Goal: Book appointment/travel/reservation

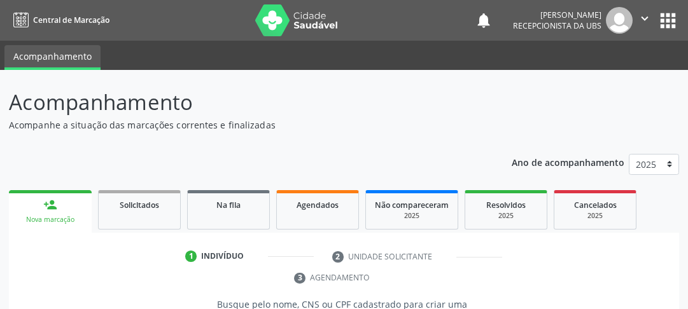
scroll to position [215, 0]
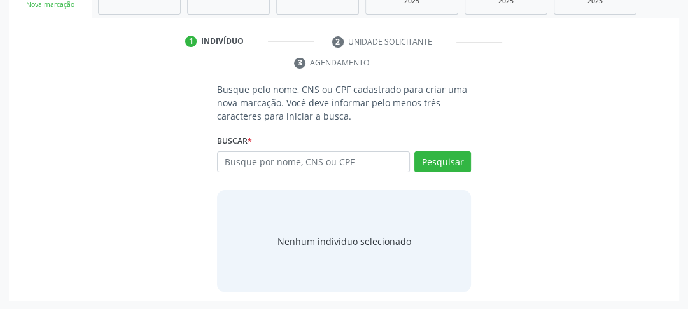
click at [251, 164] on input "text" at bounding box center [313, 163] width 193 height 22
type input "703001871603276"
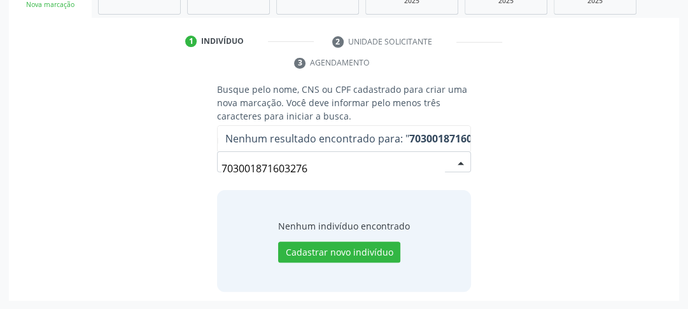
drag, startPoint x: 327, startPoint y: 160, endPoint x: 216, endPoint y: 160, distance: 110.8
click at [222, 160] on input "703001871603276" at bounding box center [333, 168] width 223 height 25
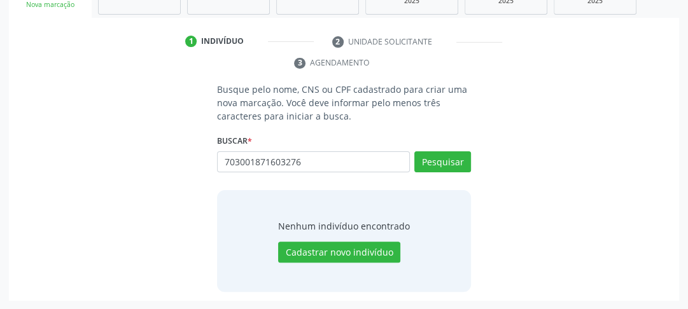
type input "703001871603276"
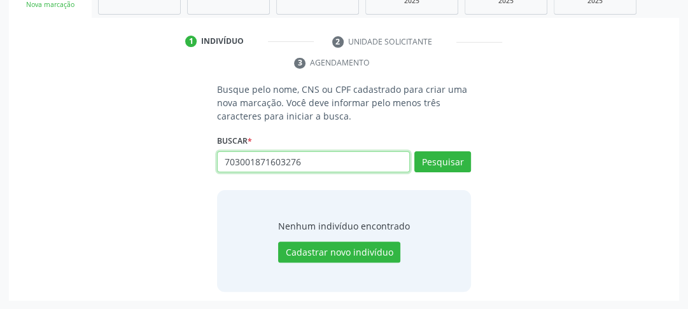
drag, startPoint x: 225, startPoint y: 164, endPoint x: 354, endPoint y: 160, distance: 128.7
click at [354, 160] on input "703001871603276" at bounding box center [313, 163] width 193 height 22
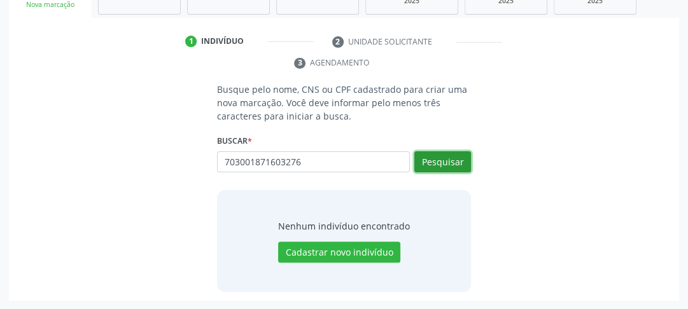
click at [449, 167] on button "Pesquisar" at bounding box center [442, 163] width 57 height 22
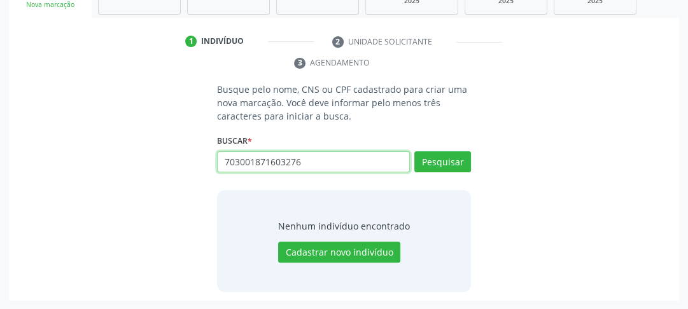
drag, startPoint x: 227, startPoint y: 160, endPoint x: 301, endPoint y: 166, distance: 74.0
click at [304, 164] on input "703001871603276" at bounding box center [313, 163] width 193 height 22
click at [220, 164] on input "703001871603276" at bounding box center [313, 163] width 193 height 22
drag, startPoint x: 224, startPoint y: 162, endPoint x: 325, endPoint y: 164, distance: 100.6
click at [325, 164] on input "703001871603276" at bounding box center [313, 163] width 193 height 22
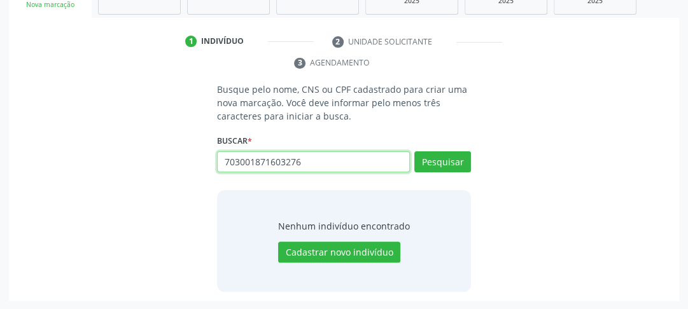
paste input "[PERSON_NAME]"
type input "[PERSON_NAME]"
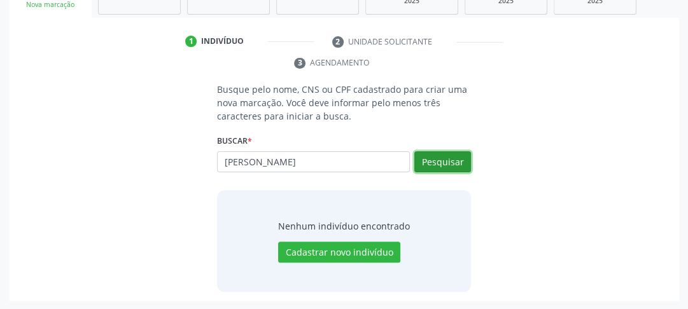
click at [423, 166] on button "Pesquisar" at bounding box center [442, 163] width 57 height 22
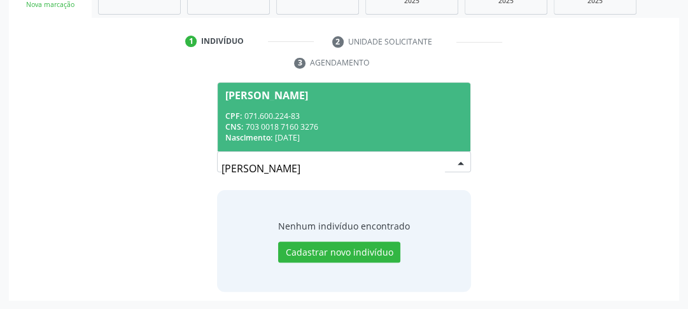
click at [284, 128] on div "CNS: 703 0018 7160 3276" at bounding box center [343, 127] width 237 height 11
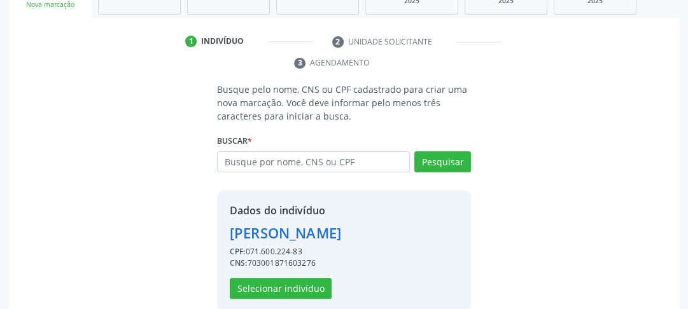
scroll to position [235, 0]
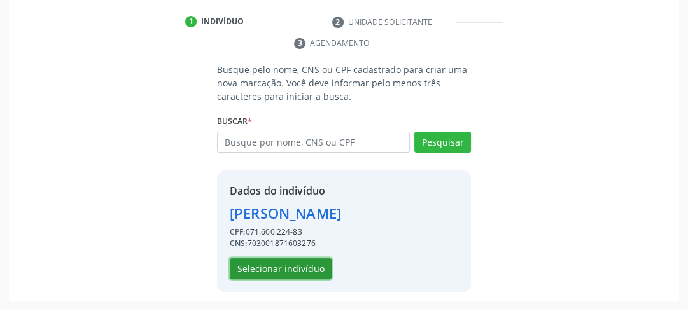
click at [267, 258] on button "Selecionar indivíduo" at bounding box center [281, 269] width 102 height 22
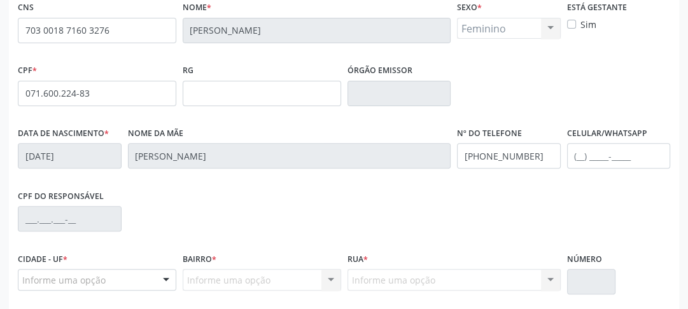
scroll to position [402, 0]
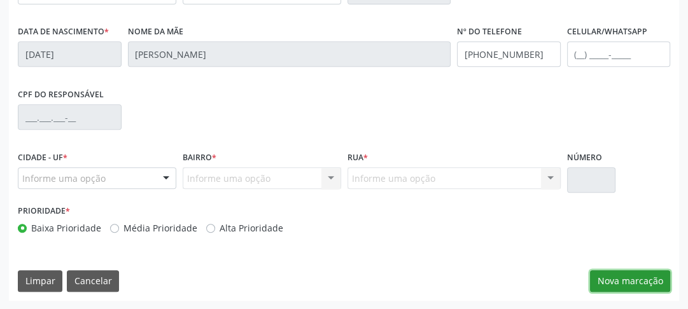
click at [629, 274] on button "Nova marcação" at bounding box center [630, 282] width 80 height 22
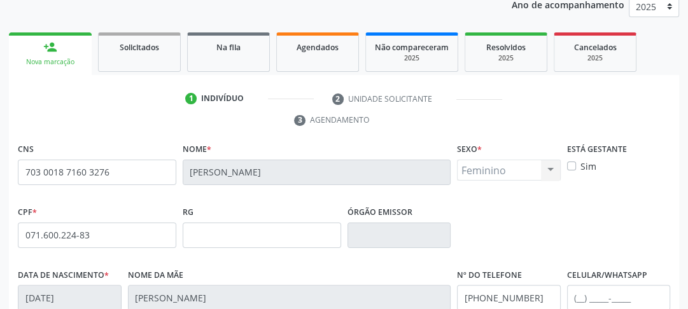
scroll to position [362, 0]
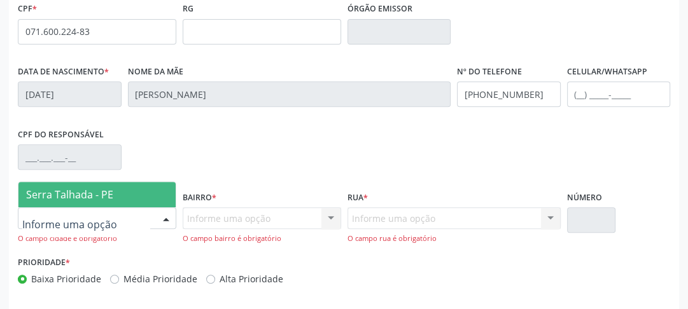
click at [94, 224] on div at bounding box center [97, 219] width 159 height 22
click at [95, 192] on span "Serra Talhada - PE" at bounding box center [69, 195] width 87 height 14
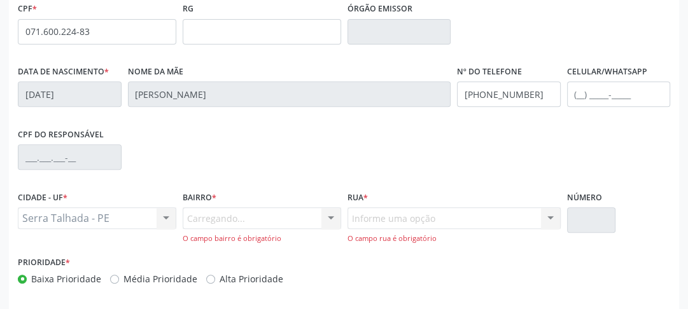
click at [230, 219] on div "Carregando... Nenhum resultado encontrado para: " " Nenhuma opção encontrada. D…" at bounding box center [262, 226] width 159 height 36
click at [297, 218] on div "Informe uma opção" at bounding box center [262, 219] width 159 height 22
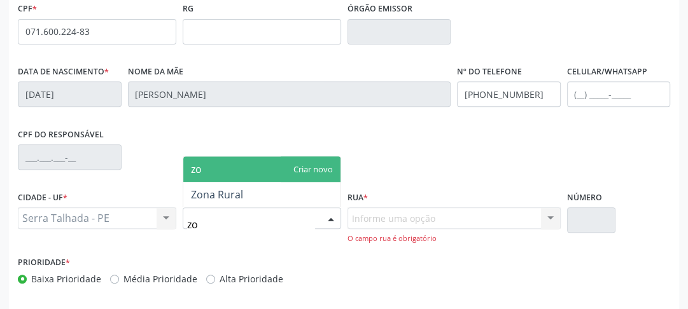
type input "zon"
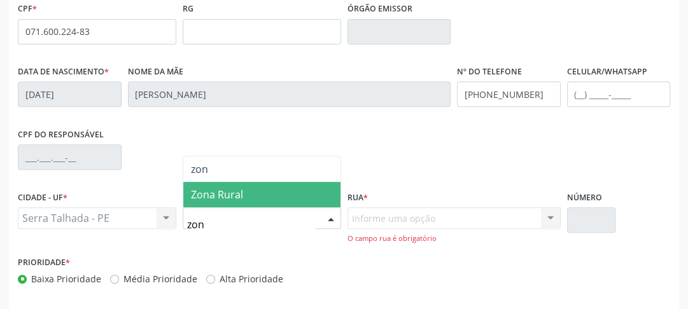
click at [278, 188] on span "Zona Rural" at bounding box center [261, 194] width 157 height 25
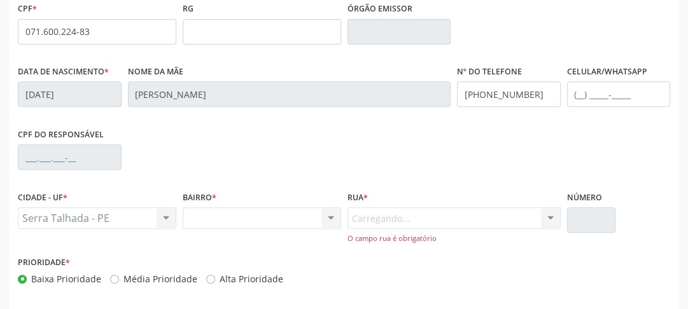
click at [362, 217] on div "Carregando... Nenhum resultado encontrado para: " " Nenhuma opção encontrada. D…" at bounding box center [454, 226] width 213 height 36
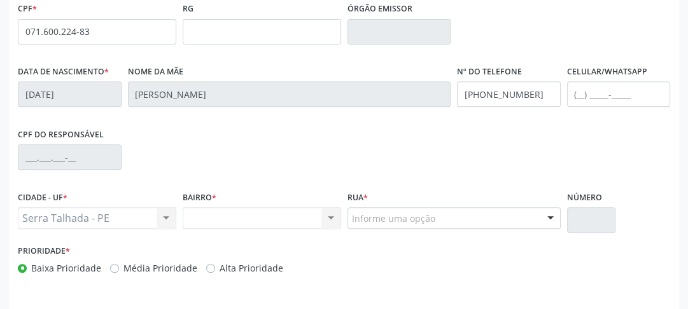
click at [283, 208] on div "Nenhum resultado encontrado para: " " Não há nenhuma opção para ser exibida." at bounding box center [262, 219] width 159 height 22
click at [272, 219] on div "Nenhum resultado encontrado para: " " Não há nenhuma opção para ser exibida." at bounding box center [262, 219] width 159 height 22
click at [324, 214] on div "Nenhum resultado encontrado para: " " Não há nenhuma opção para ser exibida." at bounding box center [262, 219] width 159 height 22
click at [269, 222] on div "Nenhum resultado encontrado para: " " Não há nenhuma opção para ser exibida." at bounding box center [262, 219] width 159 height 22
click at [269, 215] on div "Nenhum resultado encontrado para: " " Não há nenhuma opção para ser exibida." at bounding box center [262, 219] width 159 height 22
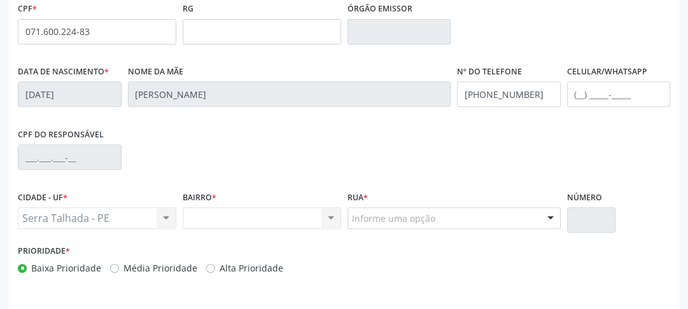
click at [322, 217] on div "Nenhum resultado encontrado para: " " Não há nenhuma opção para ser exibida." at bounding box center [262, 219] width 159 height 22
click at [323, 218] on div "Nenhum resultado encontrado para: " " Não há nenhuma opção para ser exibida." at bounding box center [262, 219] width 159 height 22
drag, startPoint x: 293, startPoint y: 203, endPoint x: 298, endPoint y: 213, distance: 10.8
click at [293, 204] on div "BAIRRO * Nenhum resultado encontrado para: " " Não há nenhuma opção para ser ex…" at bounding box center [262, 208] width 159 height 41
click at [298, 213] on div "Nenhum resultado encontrado para: " " Não há nenhuma opção para ser exibida." at bounding box center [262, 219] width 159 height 22
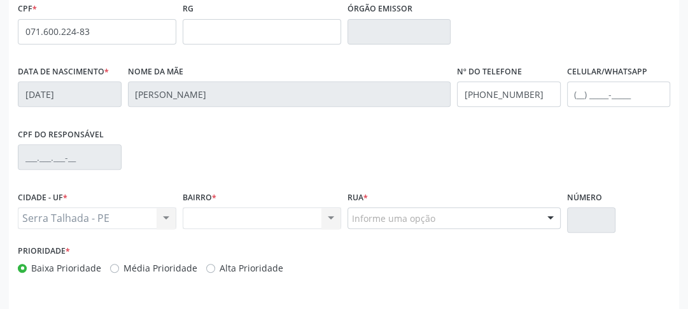
scroll to position [402, 0]
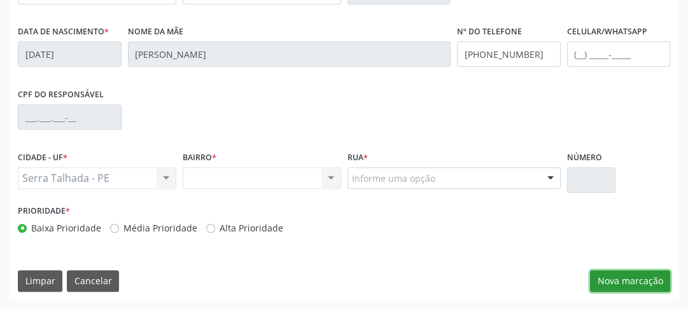
click at [649, 285] on button "Nova marcação" at bounding box center [630, 282] width 80 height 22
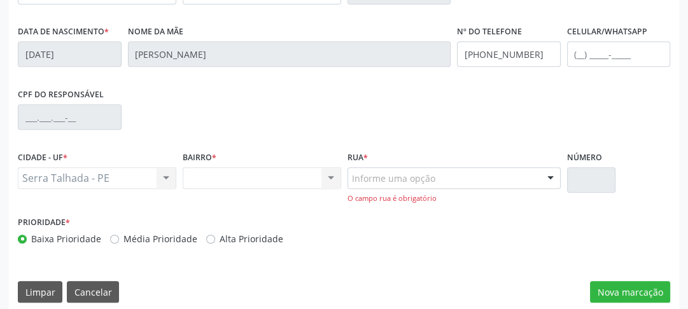
click at [331, 180] on div "Nenhum resultado encontrado para: " " Não há nenhuma opção para ser exibida." at bounding box center [262, 178] width 159 height 22
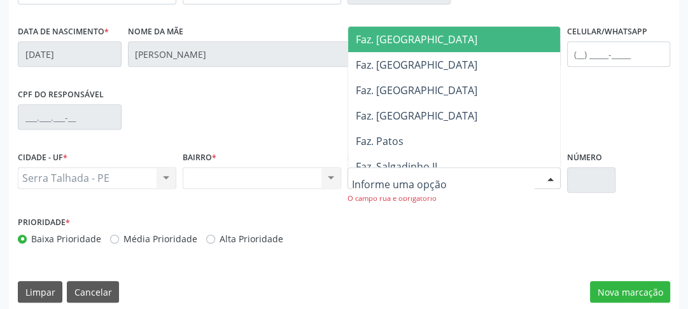
click at [250, 181] on div "Nenhum resultado encontrado para: " " Não há nenhuma opção para ser exibida." at bounding box center [262, 178] width 159 height 22
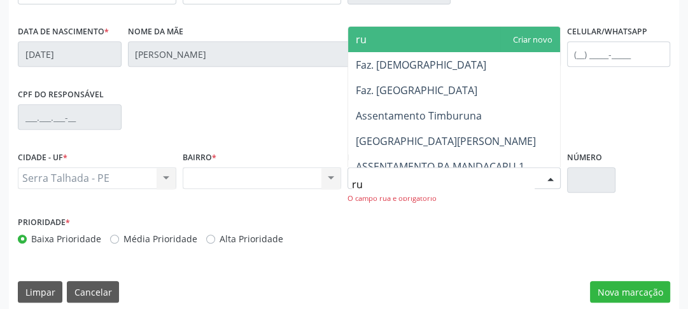
type input "r"
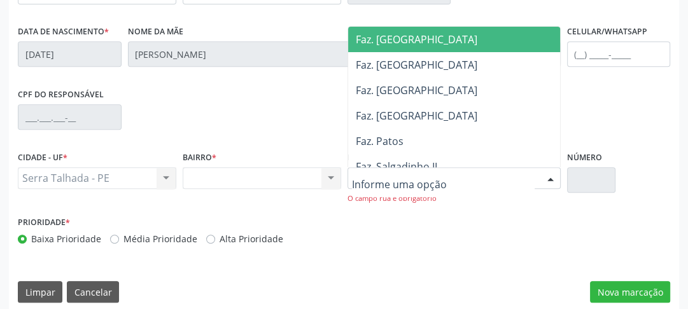
scroll to position [413, 0]
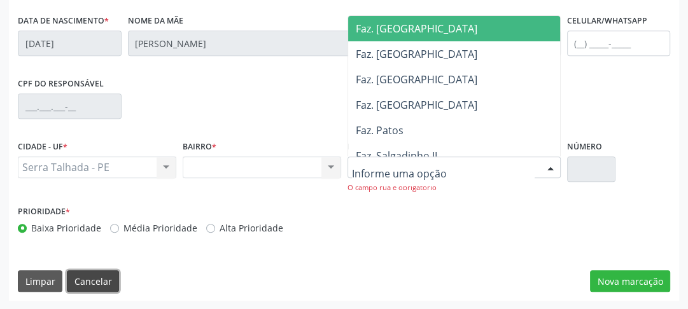
click at [77, 283] on button "Cancelar" at bounding box center [93, 282] width 52 height 22
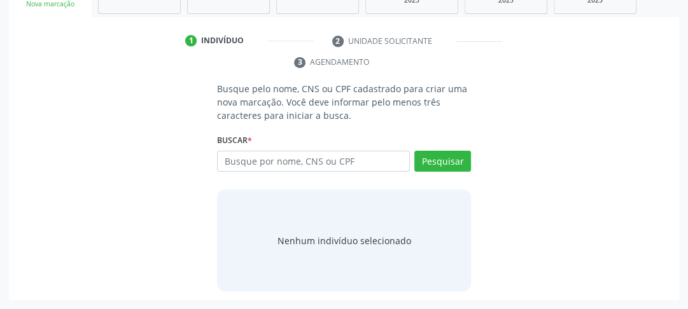
scroll to position [215, 0]
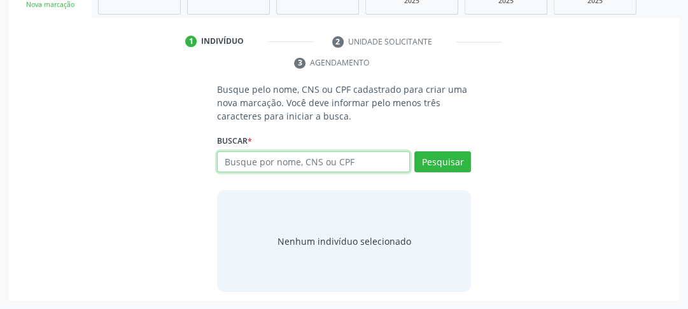
click at [347, 166] on input "text" at bounding box center [313, 163] width 193 height 22
paste input "[PERSON_NAME]"
type input "[PERSON_NAME]"
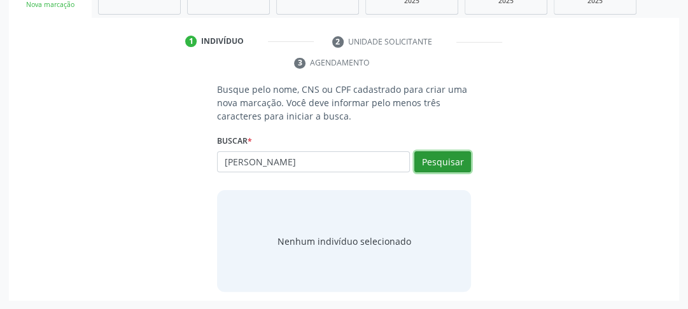
click at [422, 161] on button "Pesquisar" at bounding box center [442, 163] width 57 height 22
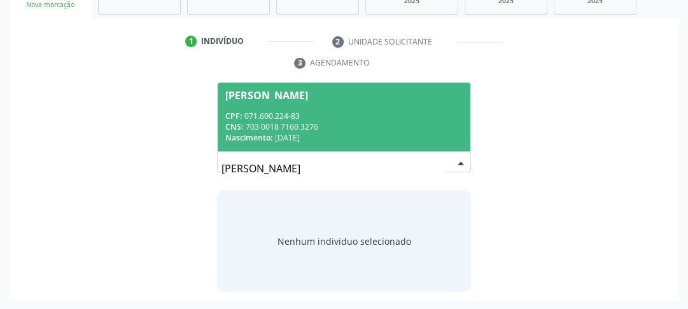
click at [309, 119] on div "CPF: 071.600.224-83" at bounding box center [343, 116] width 237 height 11
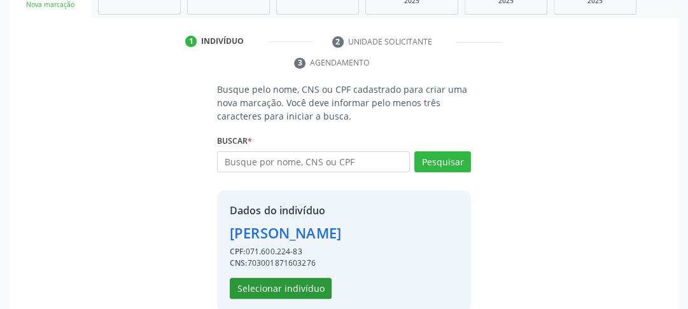
scroll to position [235, 0]
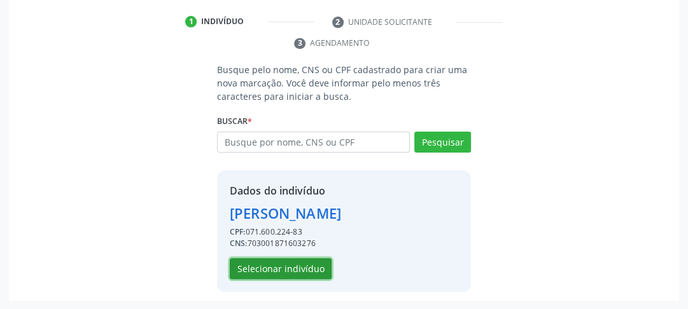
click at [265, 262] on button "Selecionar indivíduo" at bounding box center [281, 269] width 102 height 22
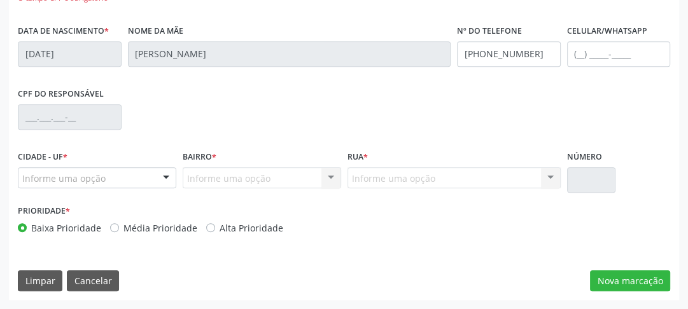
scroll to position [275, 0]
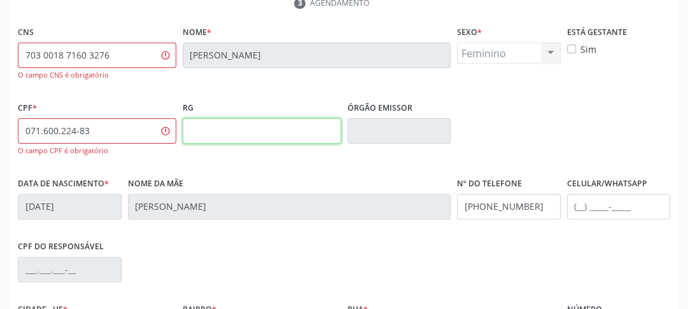
click at [214, 125] on input "text" at bounding box center [262, 130] width 159 height 25
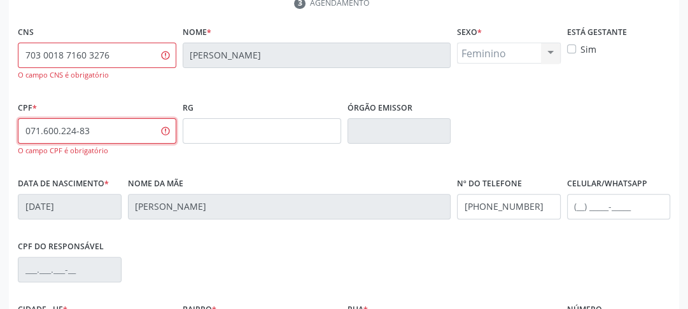
click at [130, 134] on input "071.600.224-83" at bounding box center [97, 130] width 159 height 25
click at [125, 139] on input "071.600.224-83" at bounding box center [97, 130] width 159 height 25
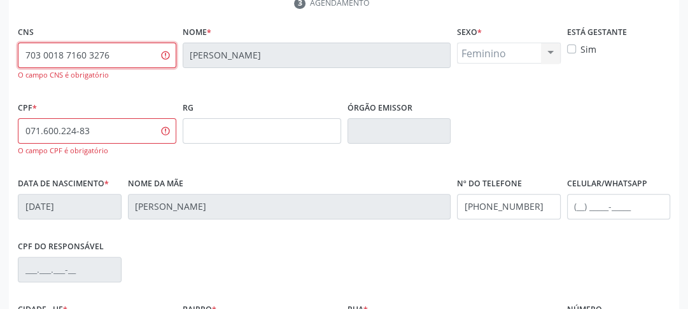
click at [139, 55] on input "703 0018 7160 3276" at bounding box center [97, 55] width 159 height 25
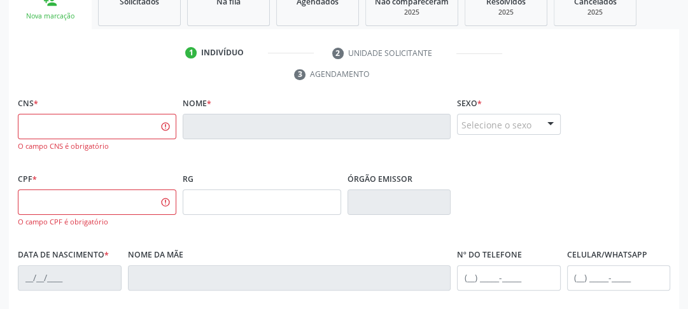
scroll to position [357, 0]
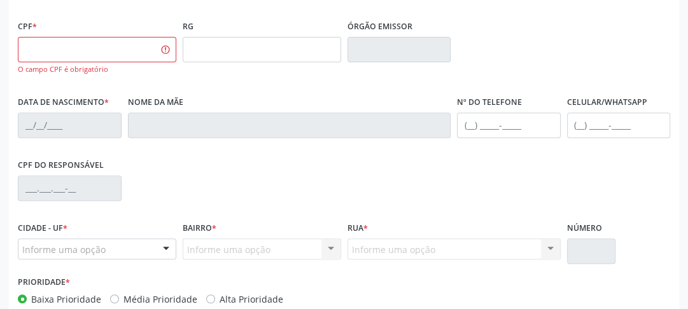
click at [257, 21] on div "RG" at bounding box center [262, 39] width 159 height 45
click at [260, 50] on input "text" at bounding box center [262, 49] width 159 height 25
click at [199, 148] on div "Nome da mãe" at bounding box center [290, 124] width 330 height 63
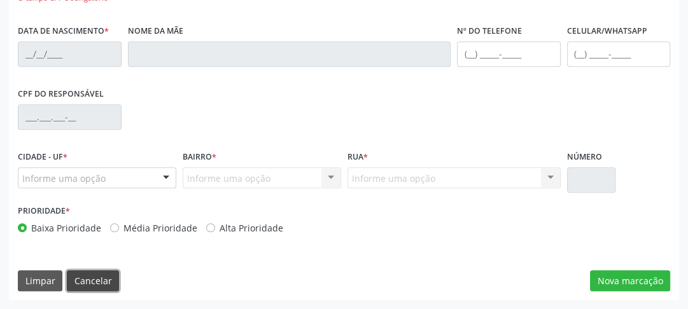
click at [90, 281] on button "Cancelar" at bounding box center [93, 282] width 52 height 22
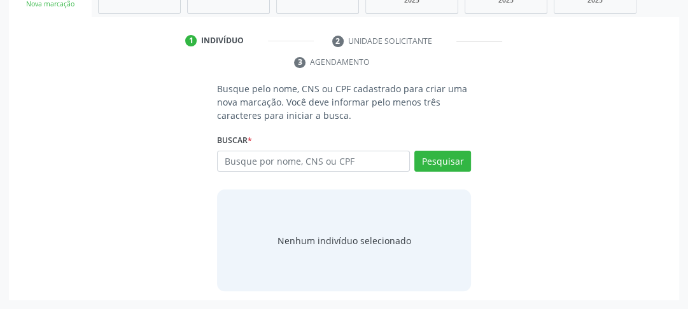
scroll to position [215, 0]
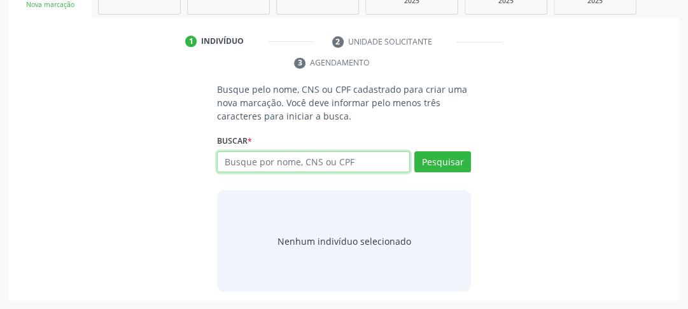
click at [374, 162] on input "text" at bounding box center [313, 163] width 193 height 22
paste input "[PERSON_NAME]"
type input "[PERSON_NAME]"
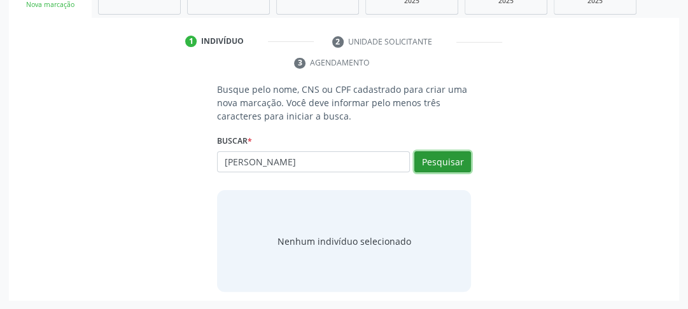
click at [423, 158] on button "Pesquisar" at bounding box center [442, 163] width 57 height 22
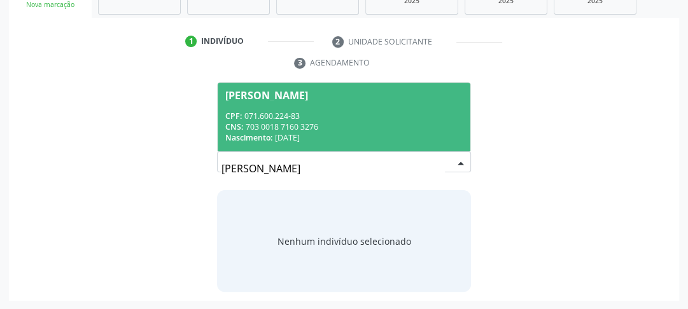
click at [303, 102] on span "[PERSON_NAME] CPF: 071.600.224-83 CNS: 703 0018 7160 3276 Nascimento: [DATE]" at bounding box center [344, 117] width 253 height 68
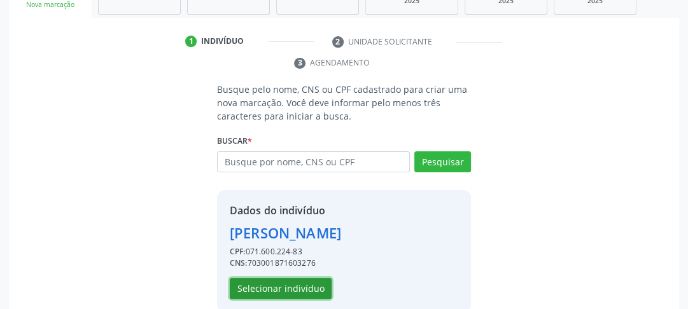
click at [253, 292] on button "Selecionar indivíduo" at bounding box center [281, 289] width 102 height 22
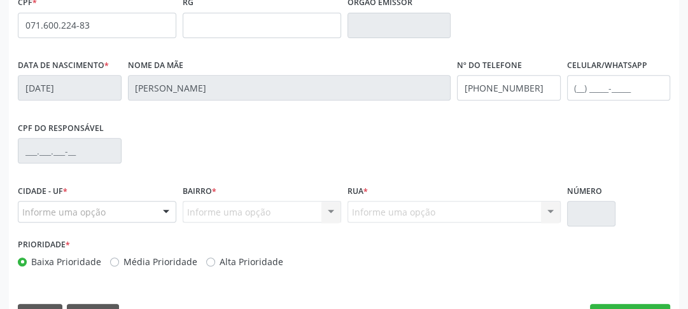
scroll to position [402, 0]
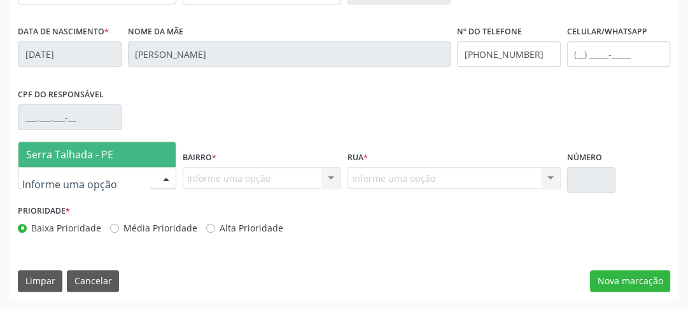
click at [119, 152] on span "Serra Talhada - PE" at bounding box center [96, 154] width 157 height 25
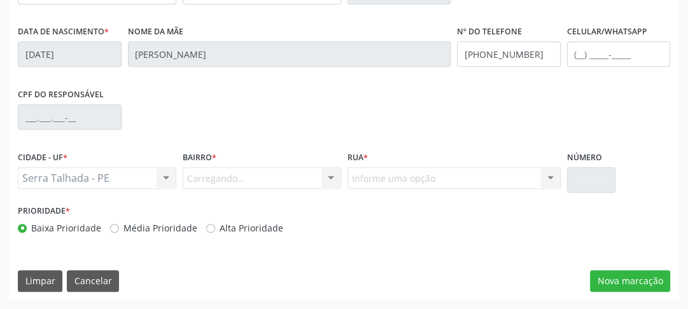
click at [209, 181] on div "Carregando... Nenhum resultado encontrado para: " " Nenhuma opção encontrada. D…" at bounding box center [262, 178] width 159 height 22
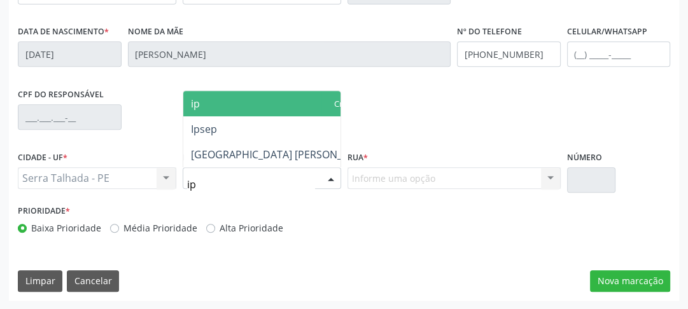
type input "ips"
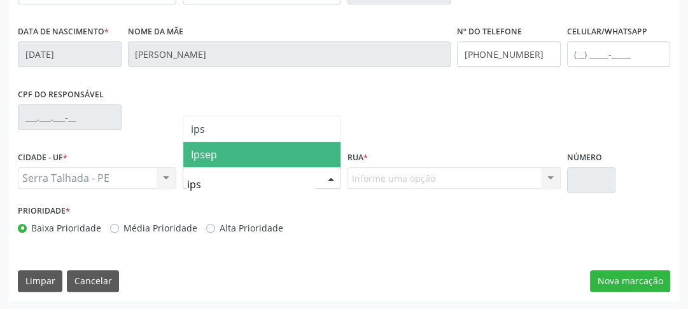
click at [267, 158] on span "Ipsep" at bounding box center [261, 154] width 157 height 25
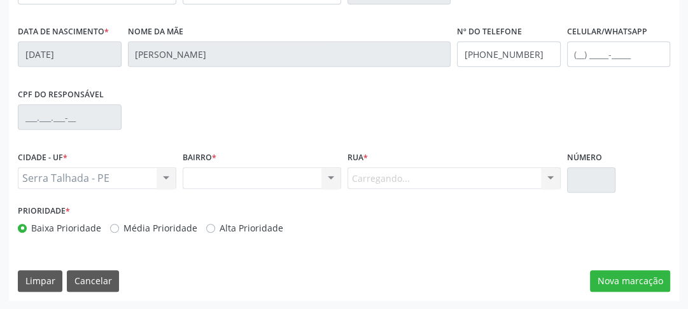
click at [360, 176] on div "Carregando... Nenhum resultado encontrado para: " " Nenhuma opção encontrada. D…" at bounding box center [454, 178] width 213 height 22
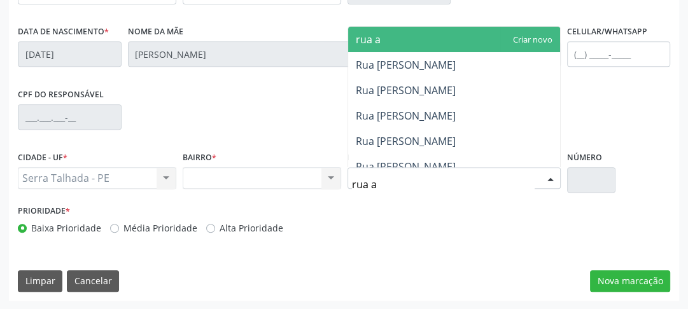
type input "rua au"
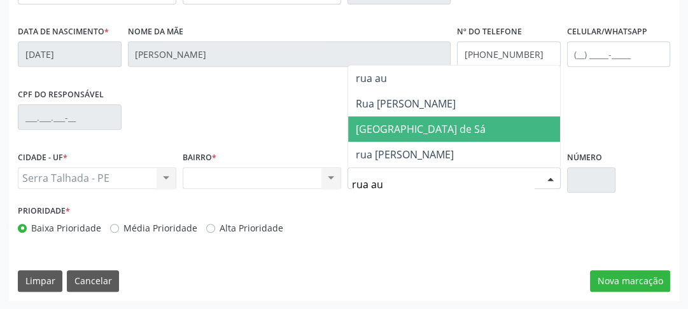
click at [398, 132] on span "[GEOGRAPHIC_DATA] de Sá" at bounding box center [421, 129] width 130 height 14
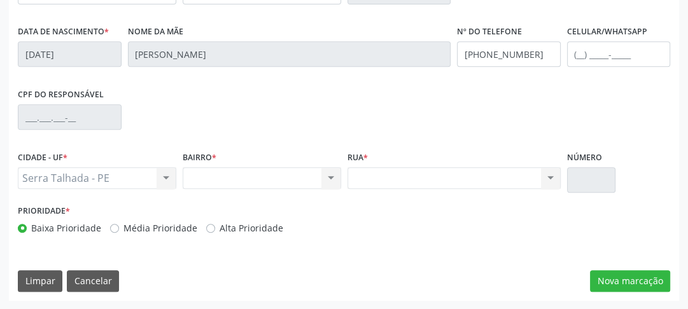
click at [397, 178] on div "Nenhum resultado encontrado para: " " Não há nenhuma opção para ser exibida." at bounding box center [454, 178] width 213 height 22
click at [630, 288] on button "Nova marcação" at bounding box center [630, 282] width 80 height 22
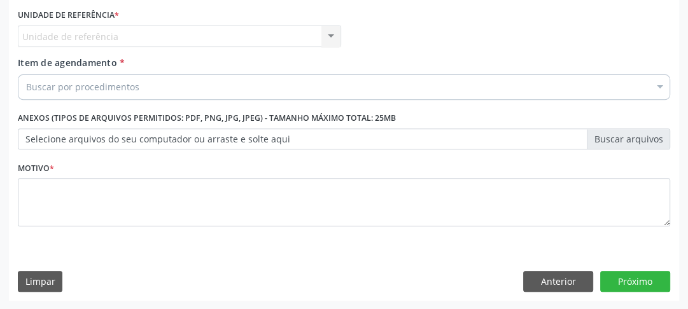
scroll to position [240, 0]
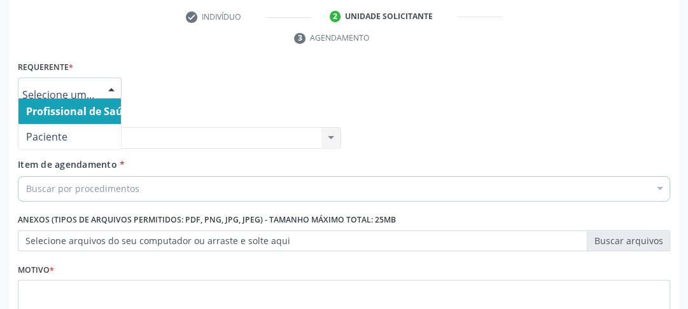
click at [57, 94] on div at bounding box center [70, 89] width 104 height 22
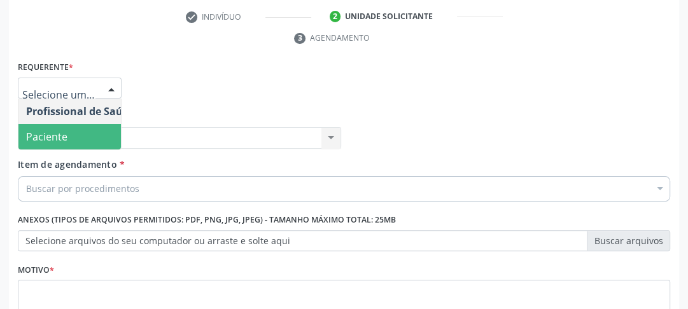
click at [48, 134] on span "Paciente" at bounding box center [46, 137] width 41 height 14
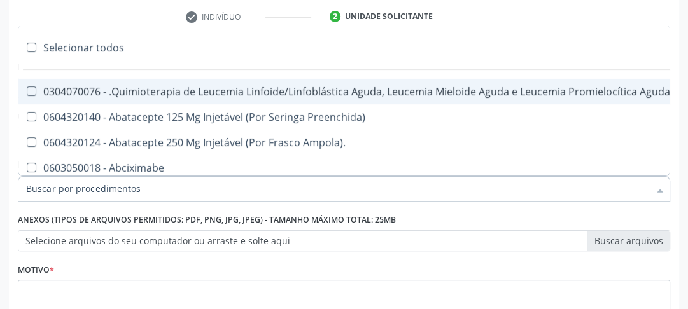
type input "m"
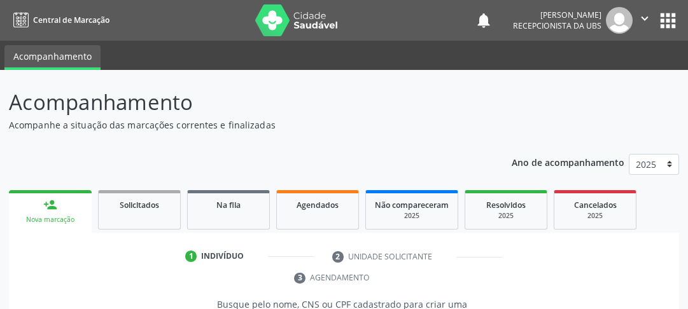
scroll to position [215, 0]
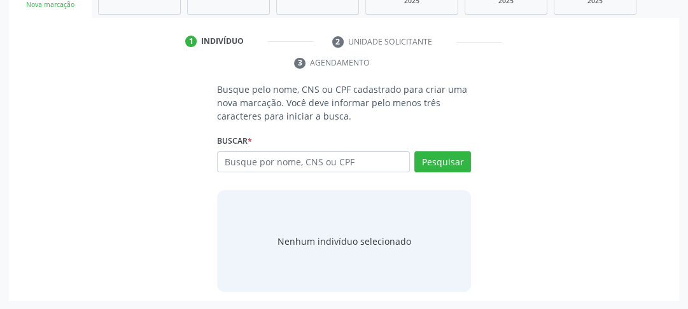
click at [309, 166] on input "text" at bounding box center [313, 163] width 193 height 22
type input "[PERSON_NAME]"
click at [433, 159] on button "Pesquisar" at bounding box center [442, 163] width 57 height 22
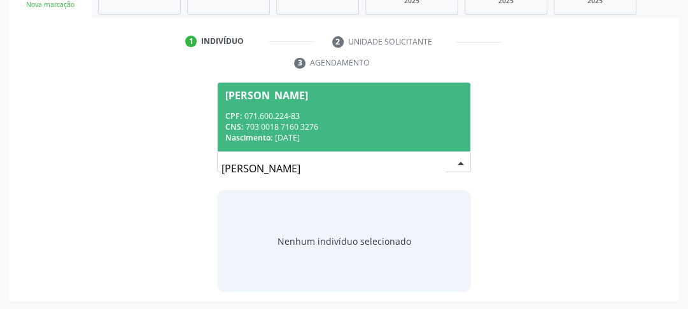
click at [353, 156] on input "[PERSON_NAME]" at bounding box center [333, 168] width 223 height 25
click at [349, 145] on span "[PERSON_NAME] CPF: 071.600.224-83 CNS: 703 0018 7160 3276 Nascimento: [DATE]" at bounding box center [344, 117] width 253 height 68
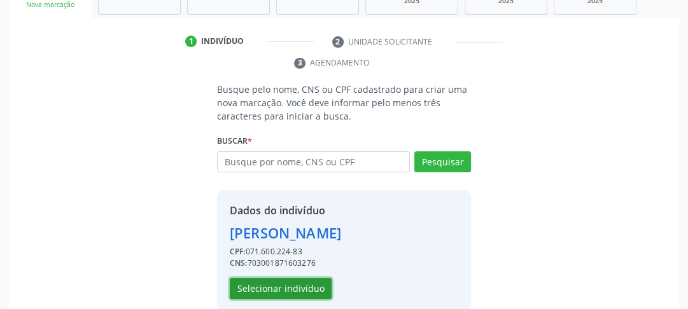
click at [301, 285] on button "Selecionar indivíduo" at bounding box center [281, 289] width 102 height 22
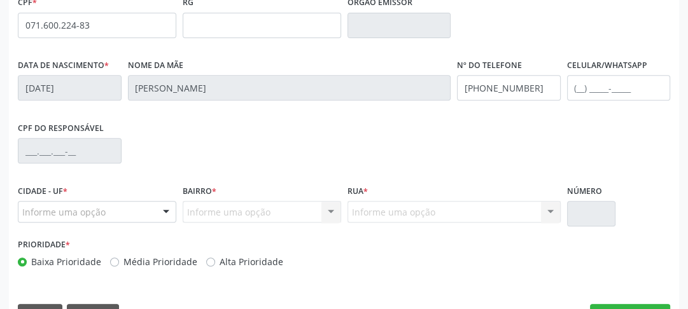
scroll to position [402, 0]
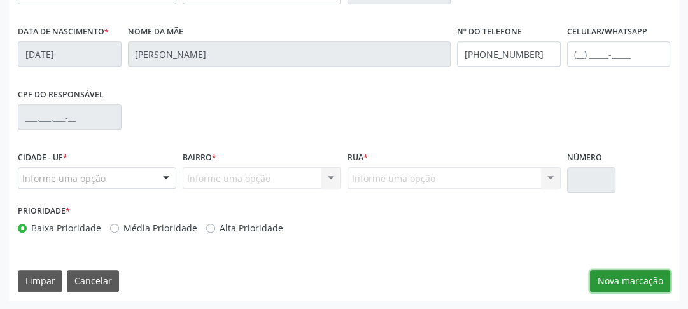
click at [609, 280] on button "Nova marcação" at bounding box center [630, 282] width 80 height 22
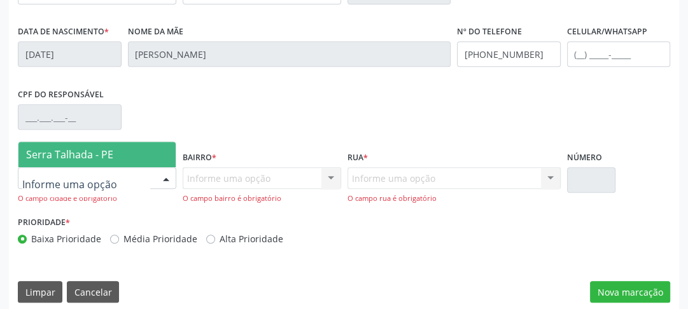
click at [94, 143] on span "Serra Talhada - PE" at bounding box center [96, 154] width 157 height 25
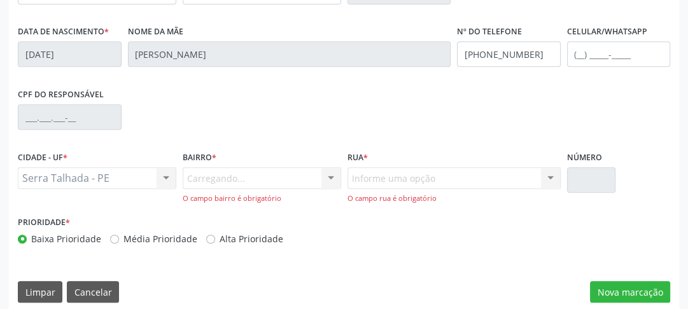
click at [222, 173] on div "Carregando... Nenhum resultado encontrado para: " " Nenhuma opção encontrada. D…" at bounding box center [262, 185] width 159 height 36
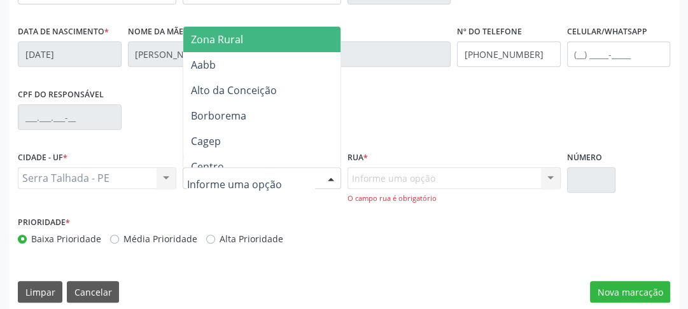
click at [282, 176] on div at bounding box center [262, 178] width 159 height 22
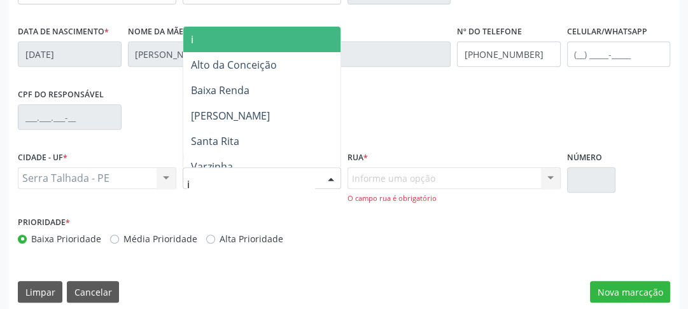
type input "ip"
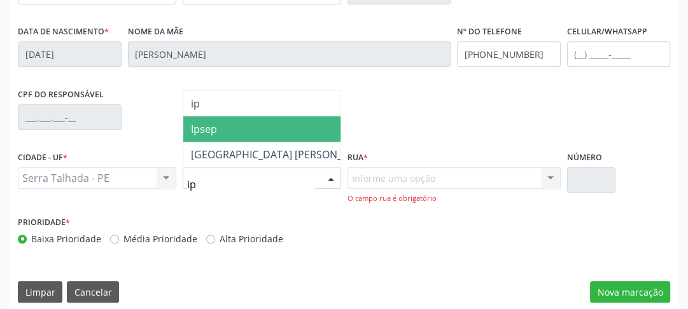
click at [247, 120] on span "Ipsep" at bounding box center [282, 129] width 198 height 25
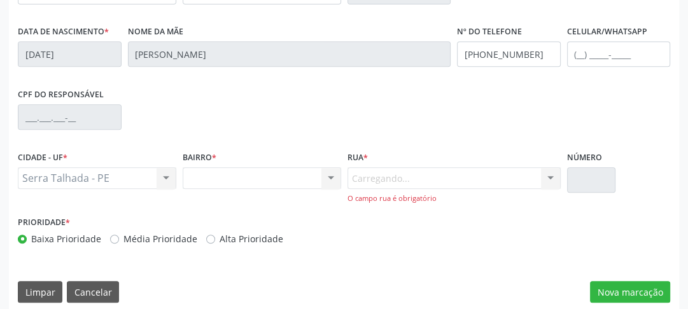
click at [378, 176] on div "Carregando... Nenhum resultado encontrado para: " " Nenhuma opção encontrada. D…" at bounding box center [454, 185] width 213 height 36
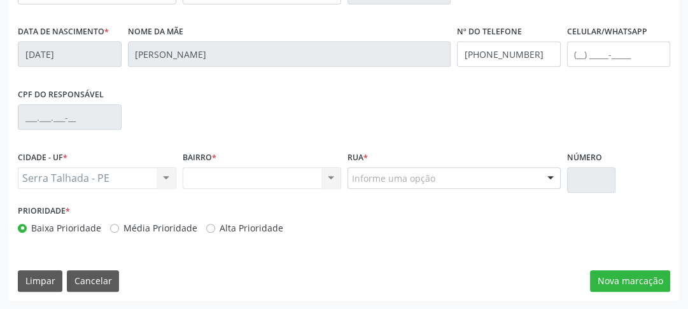
click at [316, 185] on div "Nenhum resultado encontrado para: " " Não há nenhuma opção para ser exibida." at bounding box center [262, 178] width 159 height 22
click at [312, 182] on div "Nenhum resultado encontrado para: " " Não há nenhuma opção para ser exibida." at bounding box center [262, 178] width 159 height 22
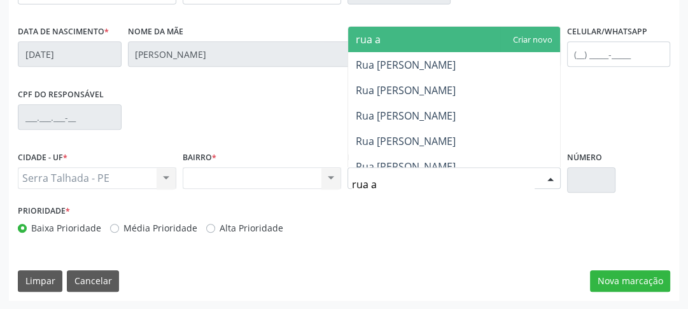
type input "rua au"
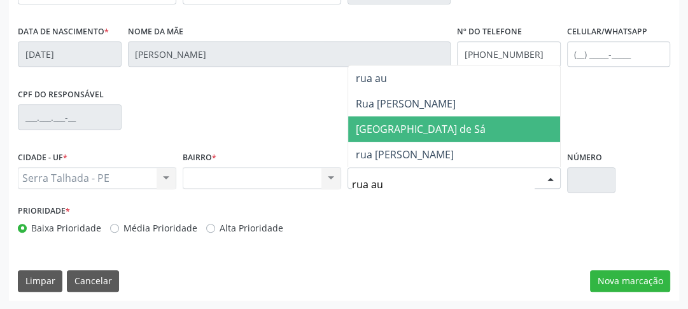
click at [391, 130] on span "[GEOGRAPHIC_DATA] de Sá" at bounding box center [421, 129] width 130 height 14
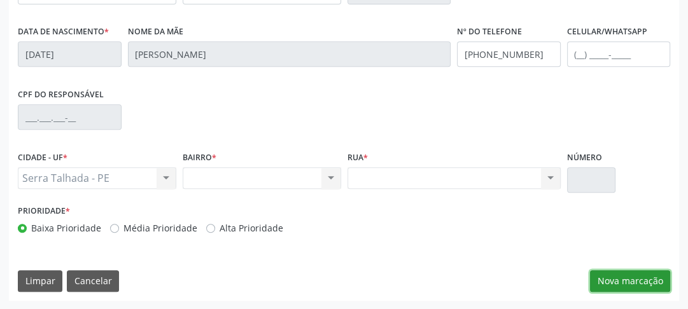
click at [630, 288] on button "Nova marcação" at bounding box center [630, 282] width 80 height 22
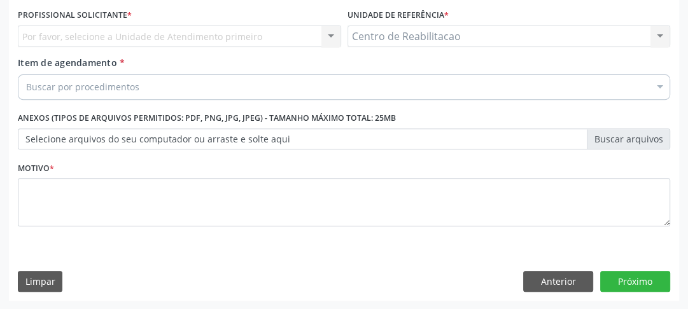
scroll to position [240, 0]
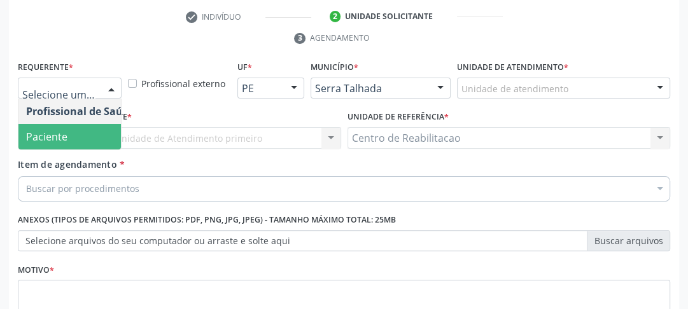
click at [69, 132] on span "Paciente" at bounding box center [80, 136] width 124 height 25
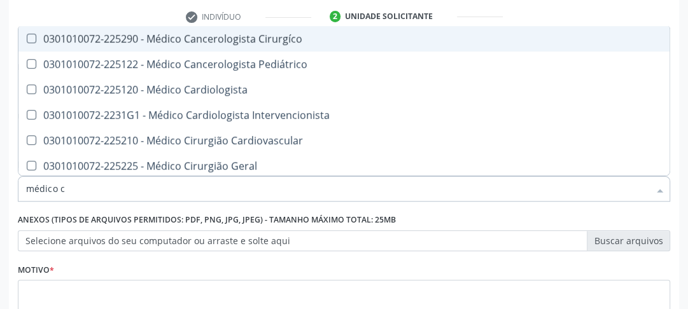
type input "médico ci"
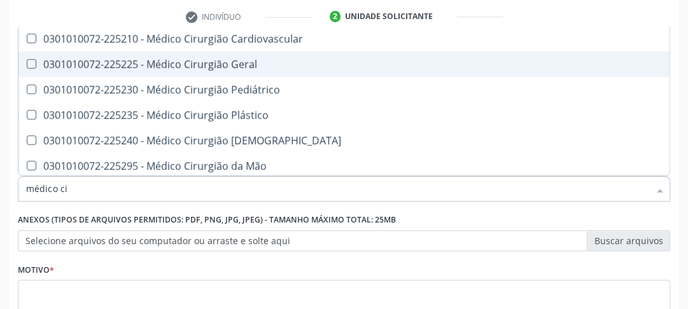
click at [35, 62] on Geral at bounding box center [32, 64] width 10 height 10
click at [27, 62] on Geral "checkbox" at bounding box center [22, 64] width 8 height 8
checkbox Geral "true"
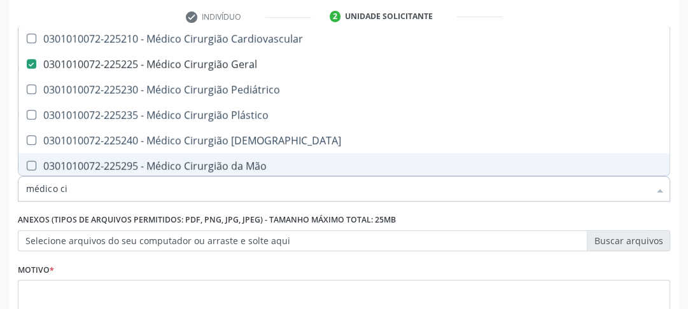
click at [83, 270] on div "Motivo *" at bounding box center [344, 293] width 653 height 67
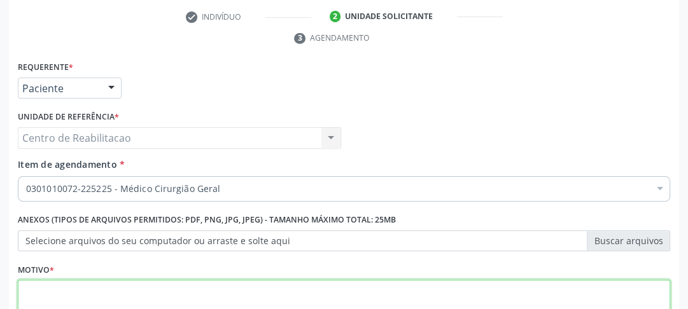
click at [81, 280] on textarea at bounding box center [344, 304] width 653 height 48
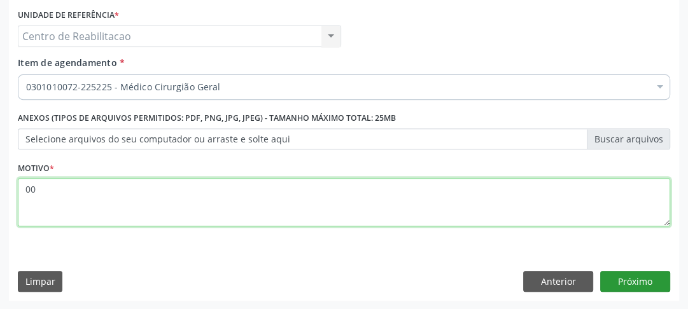
type textarea "00"
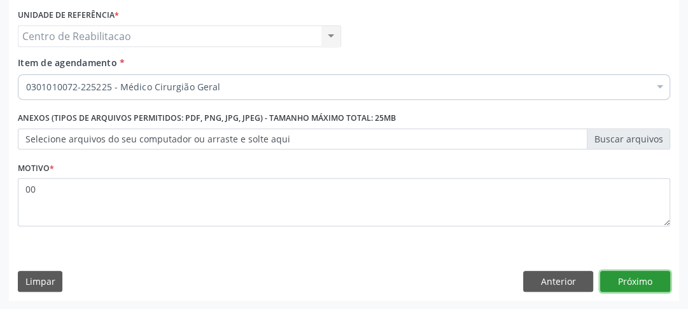
click at [639, 281] on button "Próximo" at bounding box center [635, 282] width 70 height 22
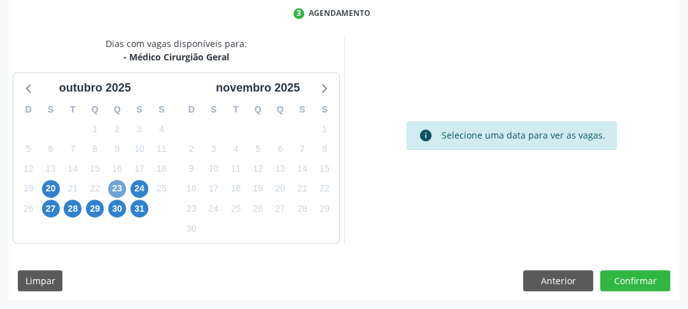
click at [121, 183] on span "23" at bounding box center [117, 189] width 18 height 18
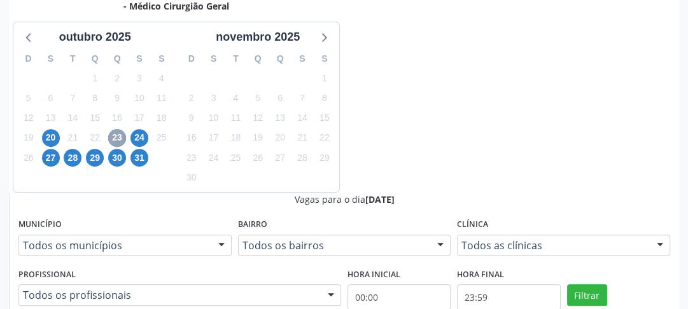
scroll to position [366, 0]
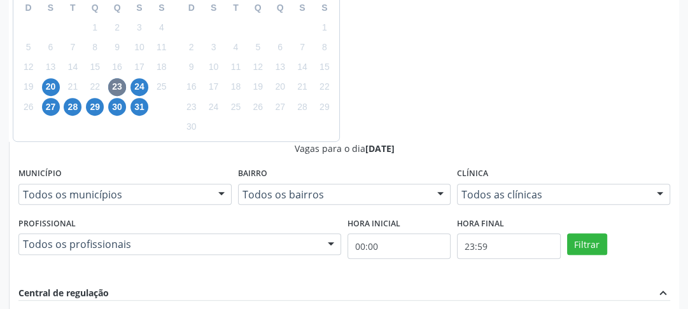
radio input "true"
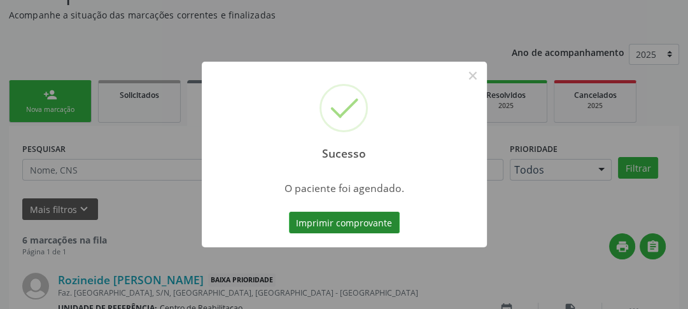
click at [358, 223] on button "Imprimir comprovante" at bounding box center [344, 223] width 111 height 22
